Goal: Transaction & Acquisition: Purchase product/service

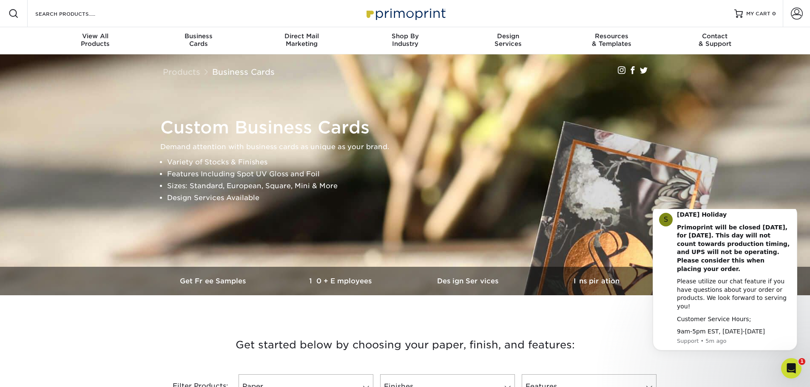
click at [529, 103] on div "Custom Business Cards Demand attention with business cards as unique as your br…" at bounding box center [405, 160] width 510 height 213
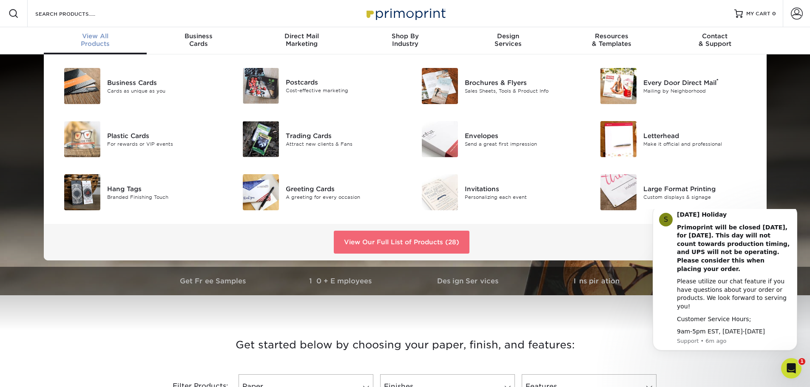
click at [411, 238] on link "View Our Full List of Products (28)" at bounding box center [402, 242] width 136 height 23
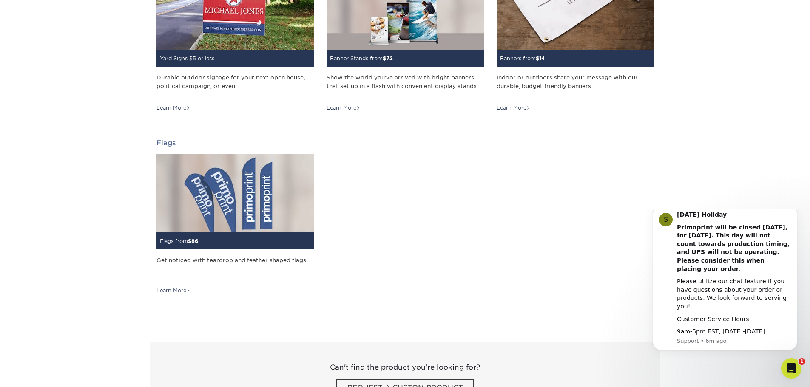
scroll to position [1021, 0]
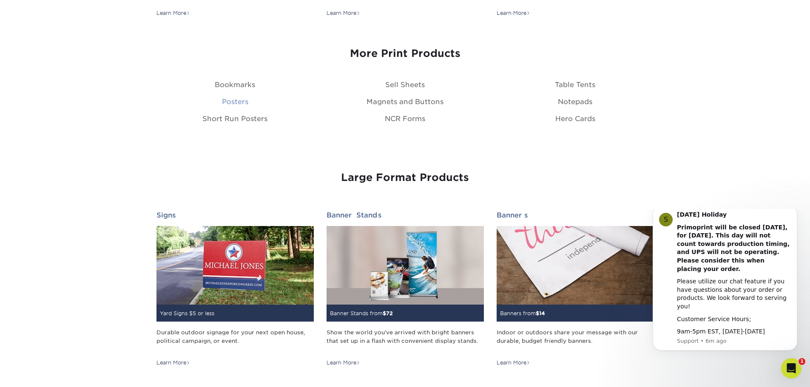
click at [236, 99] on link "Posters" at bounding box center [235, 102] width 26 height 8
